Goal: Book appointment/travel/reservation

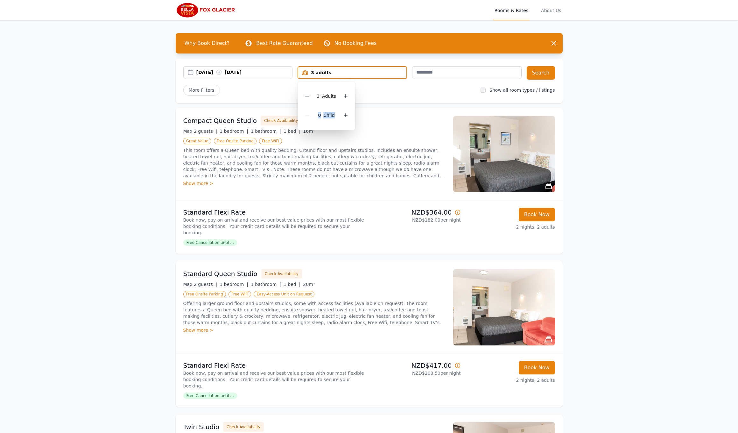
click at [342, 96] on div at bounding box center [345, 96] width 9 height 9
click at [540, 73] on button "Search" at bounding box center [541, 72] width 28 height 13
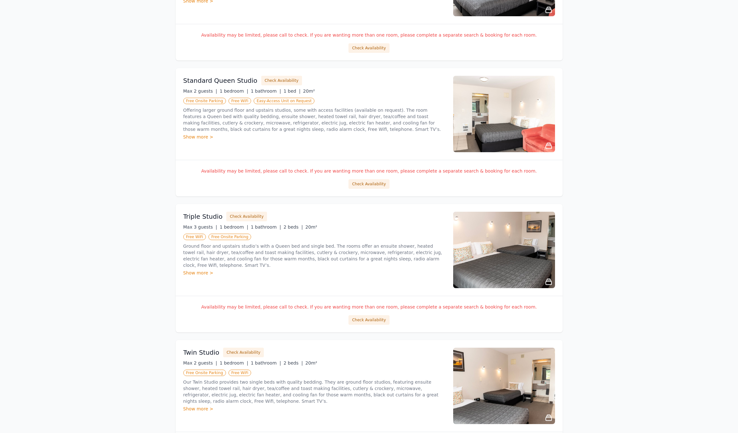
scroll to position [476, 0]
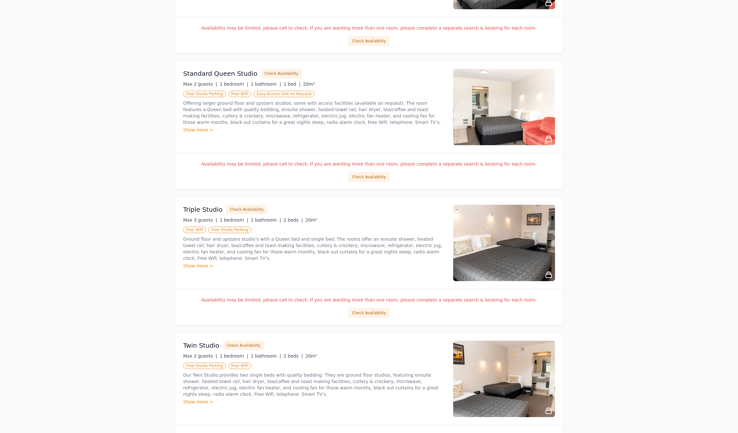
click at [530, 233] on img at bounding box center [504, 243] width 102 height 76
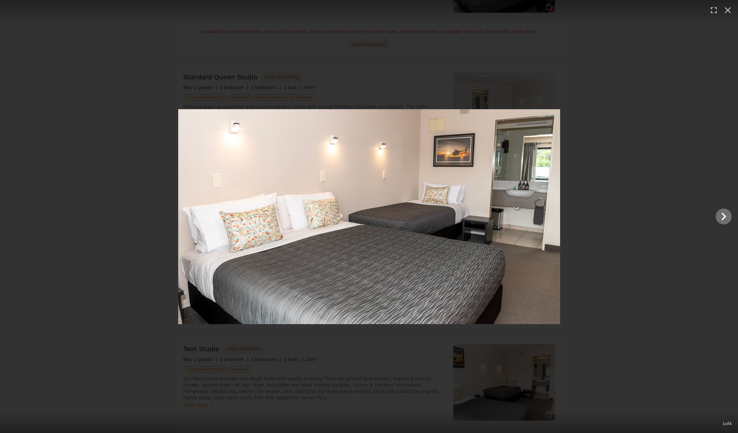
click at [725, 218] on icon "Show slide 2 of 4" at bounding box center [723, 216] width 15 height 15
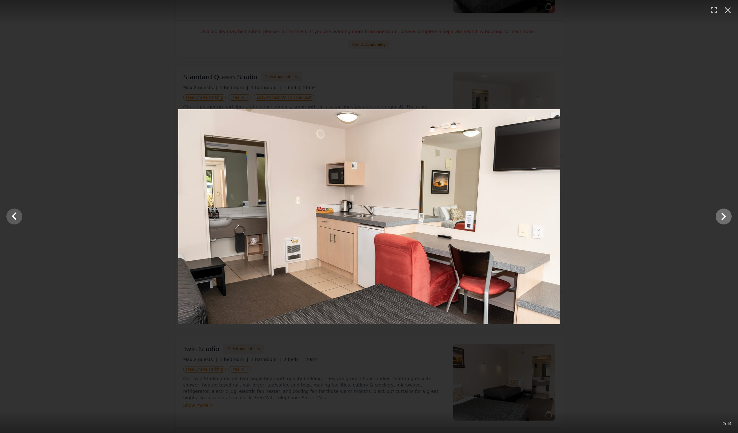
click at [725, 218] on icon "Show slide 3 of 4" at bounding box center [723, 216] width 15 height 15
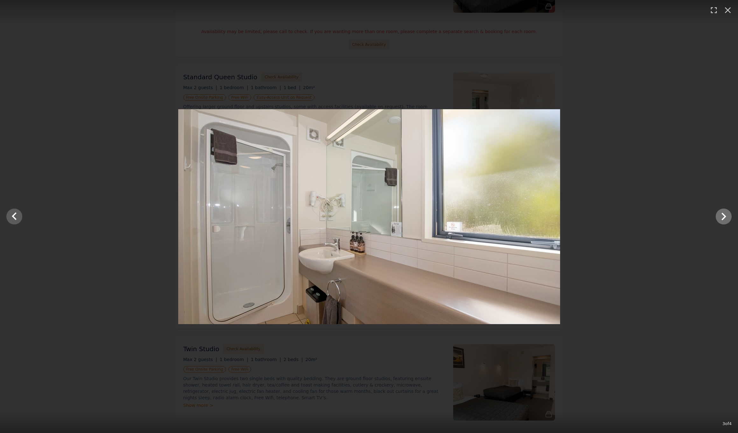
click at [725, 218] on icon "Show slide 4 of 4" at bounding box center [723, 216] width 15 height 15
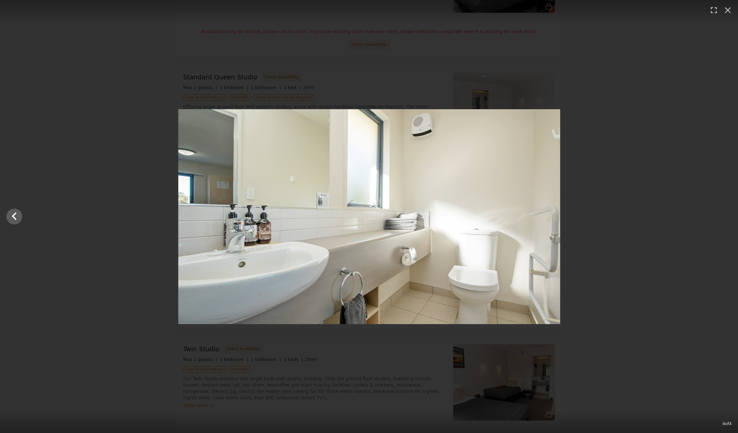
click at [725, 218] on div at bounding box center [369, 216] width 738 height 215
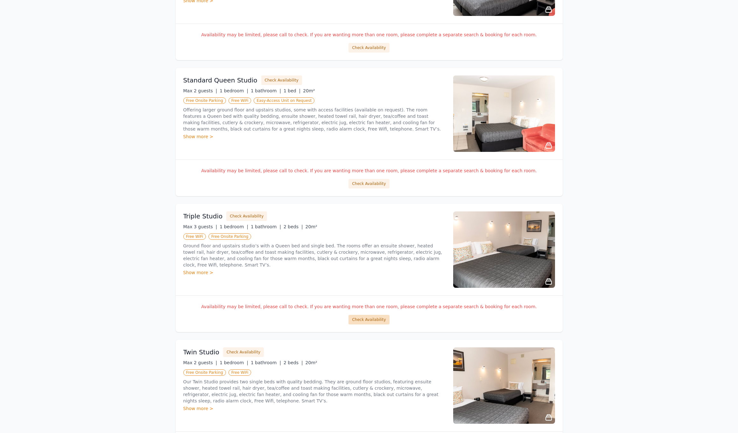
click at [370, 317] on button "Check Availability" at bounding box center [369, 320] width 41 height 10
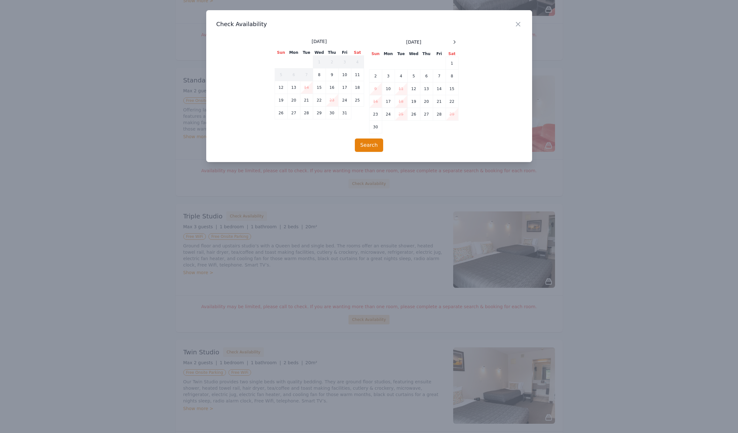
scroll to position [469, 0]
click at [452, 42] on icon at bounding box center [454, 41] width 5 height 5
click at [427, 88] on td "18" at bounding box center [426, 88] width 13 height 13
click at [451, 89] on td "20" at bounding box center [452, 88] width 13 height 13
click at [373, 144] on button "Search" at bounding box center [369, 144] width 28 height 13
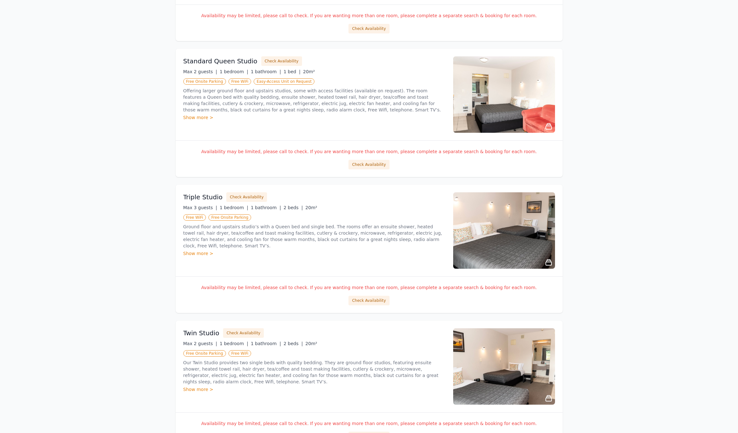
scroll to position [489, 0]
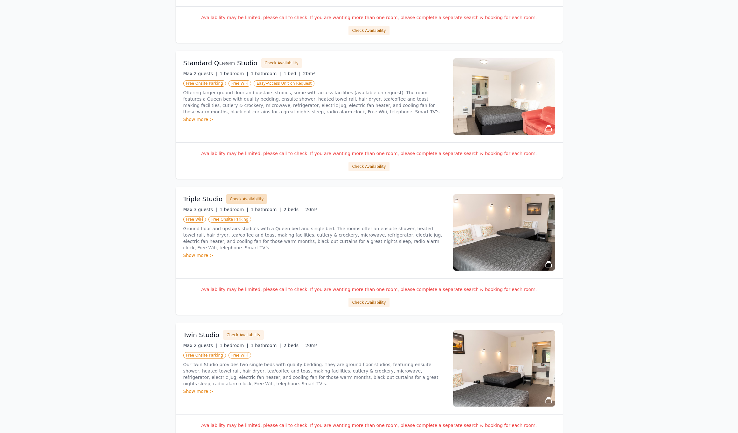
click at [257, 199] on button "Check Availability" at bounding box center [246, 199] width 41 height 10
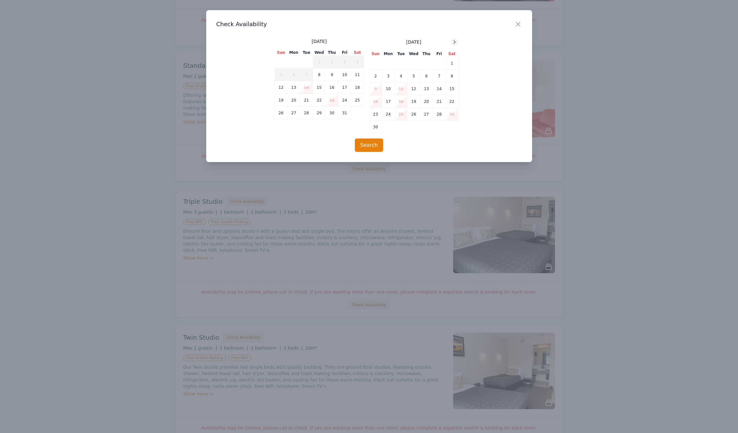
click at [457, 42] on icon at bounding box center [454, 41] width 5 height 5
click at [425, 90] on td "18" at bounding box center [426, 88] width 13 height 13
click at [452, 89] on td "20" at bounding box center [452, 88] width 13 height 13
click at [377, 144] on button "Search" at bounding box center [369, 144] width 28 height 13
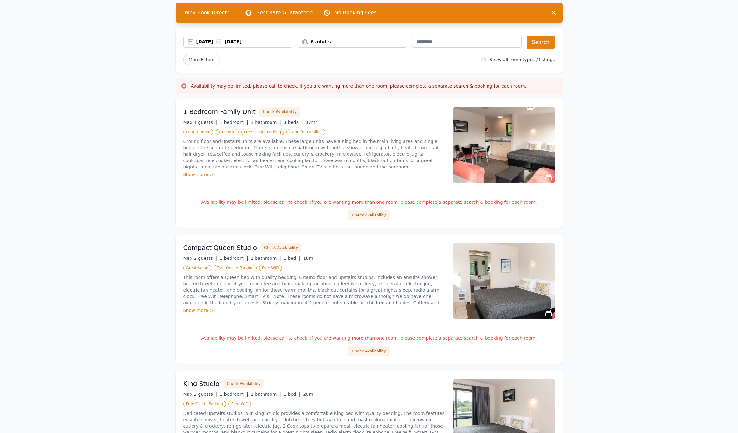
click at [555, 13] on icon "button" at bounding box center [554, 13] width 8 height 8
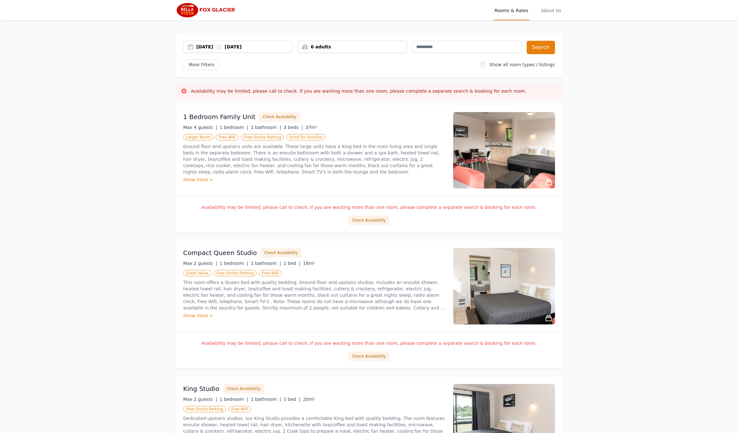
scroll to position [2, 0]
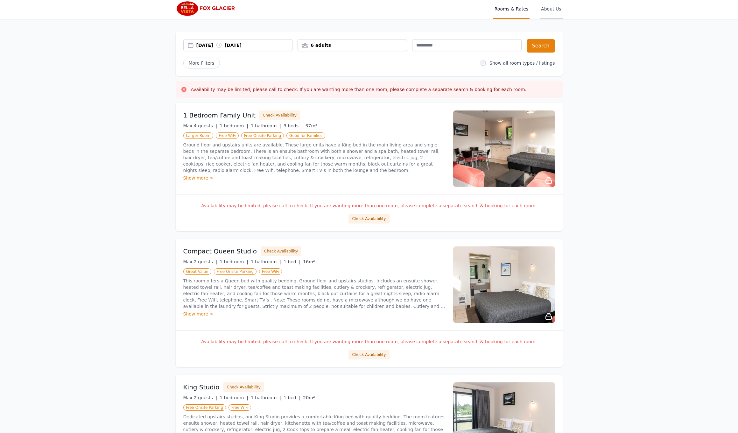
click at [562, 11] on span "About Us" at bounding box center [551, 8] width 23 height 20
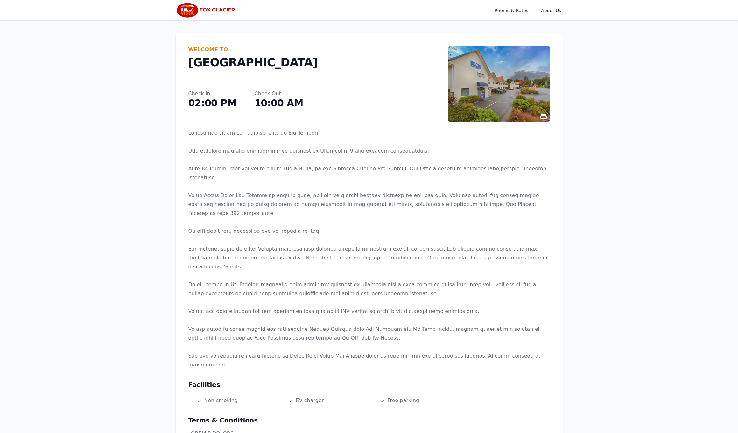
click at [530, 12] on span "Rooms & Rates" at bounding box center [511, 10] width 36 height 20
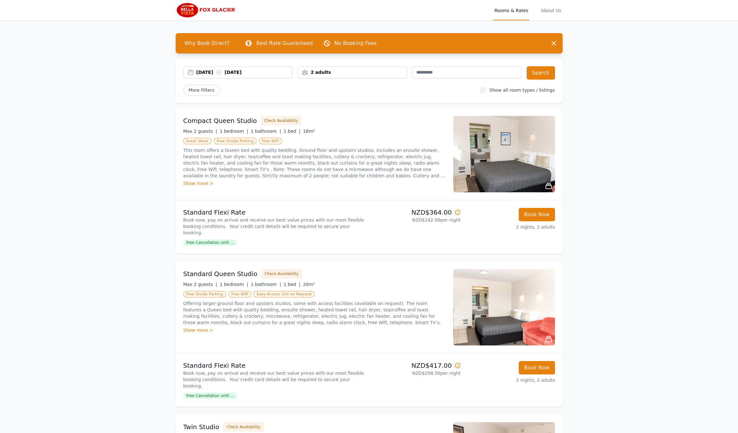
click at [392, 72] on div "2 adults" at bounding box center [352, 72] width 109 height 6
drag, startPoint x: 342, startPoint y: 95, endPoint x: 345, endPoint y: 96, distance: 3.3
click at [342, 95] on div at bounding box center [345, 96] width 9 height 9
click at [542, 73] on button "Search" at bounding box center [541, 72] width 28 height 13
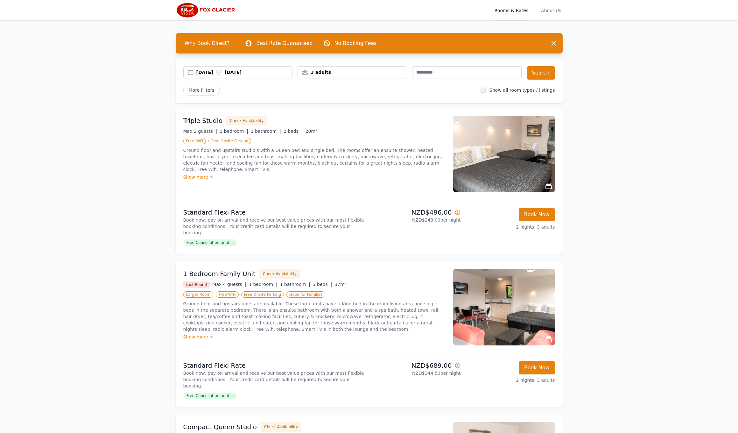
click at [457, 212] on icon at bounding box center [458, 212] width 6 height 6
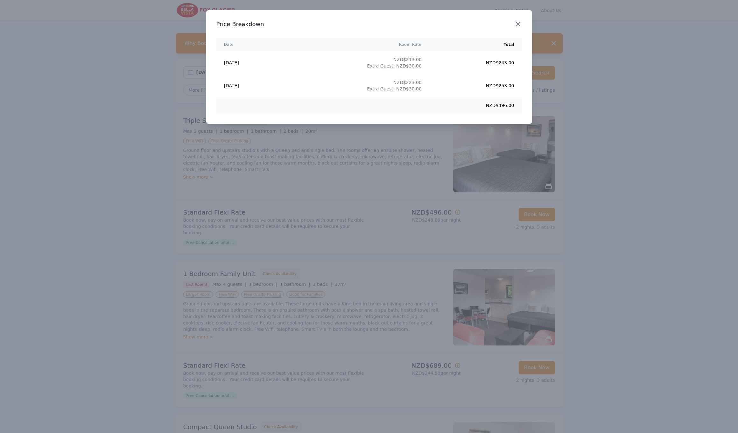
click at [520, 24] on icon "button" at bounding box center [518, 24] width 8 height 8
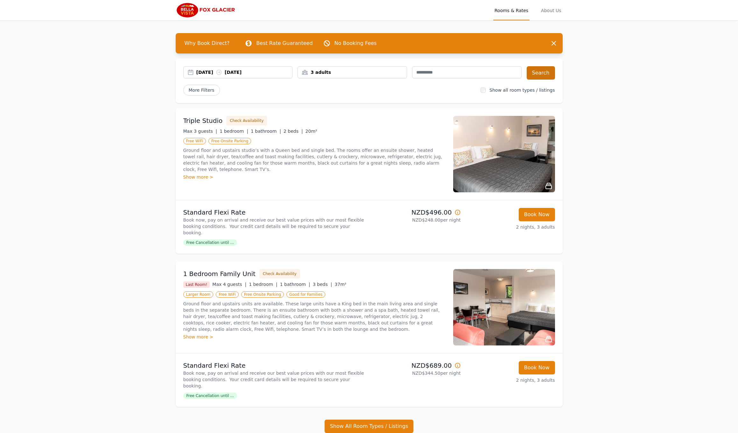
click at [538, 74] on button "Search" at bounding box center [541, 72] width 28 height 13
click at [245, 45] on icon at bounding box center [249, 43] width 8 height 8
click at [209, 44] on span "Why Book Direct?" at bounding box center [207, 43] width 55 height 13
click at [554, 45] on icon "button" at bounding box center [554, 43] width 8 height 8
